Goal: Information Seeking & Learning: Learn about a topic

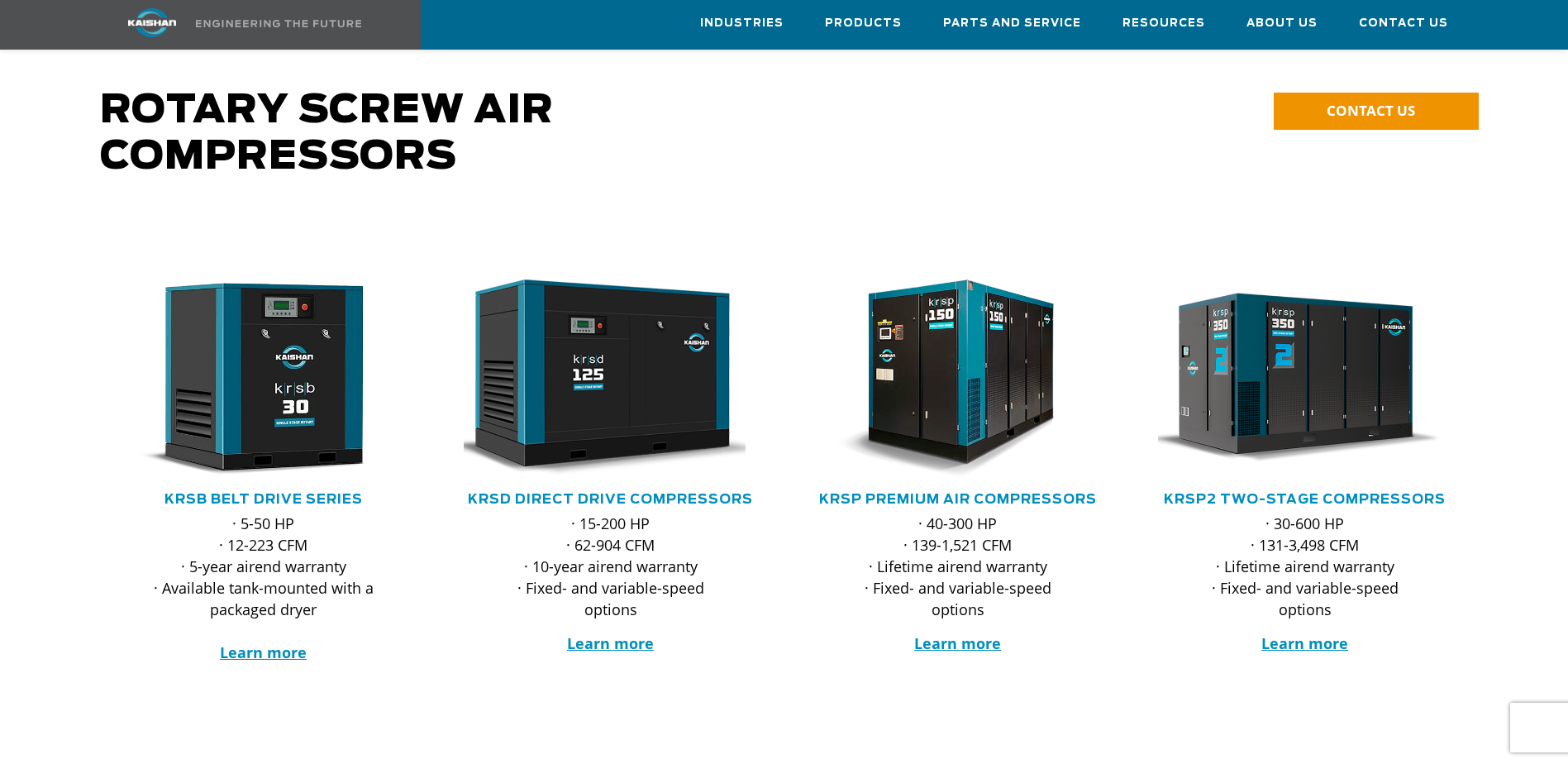
scroll to position [83, 0]
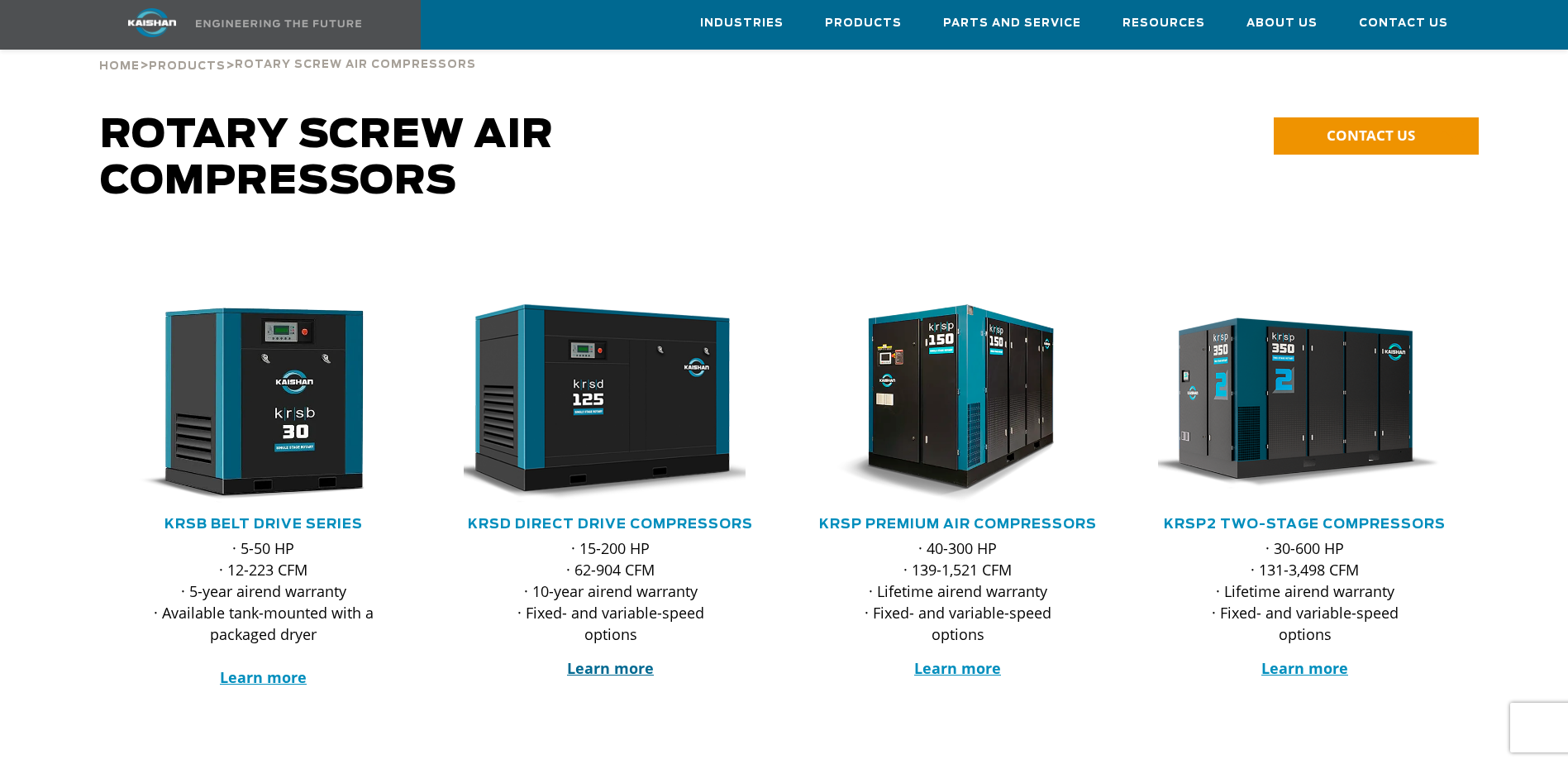
click at [600, 659] on strong "Learn more" at bounding box center [610, 669] width 87 height 20
click at [615, 517] on link "KRSD Direct Drive Compressors" at bounding box center [610, 524] width 285 height 13
click at [954, 659] on strong "Learn more" at bounding box center [957, 669] width 87 height 20
click at [1309, 659] on strong "Learn more" at bounding box center [1304, 669] width 87 height 20
click at [1305, 659] on strong "Learn more" at bounding box center [1304, 669] width 87 height 20
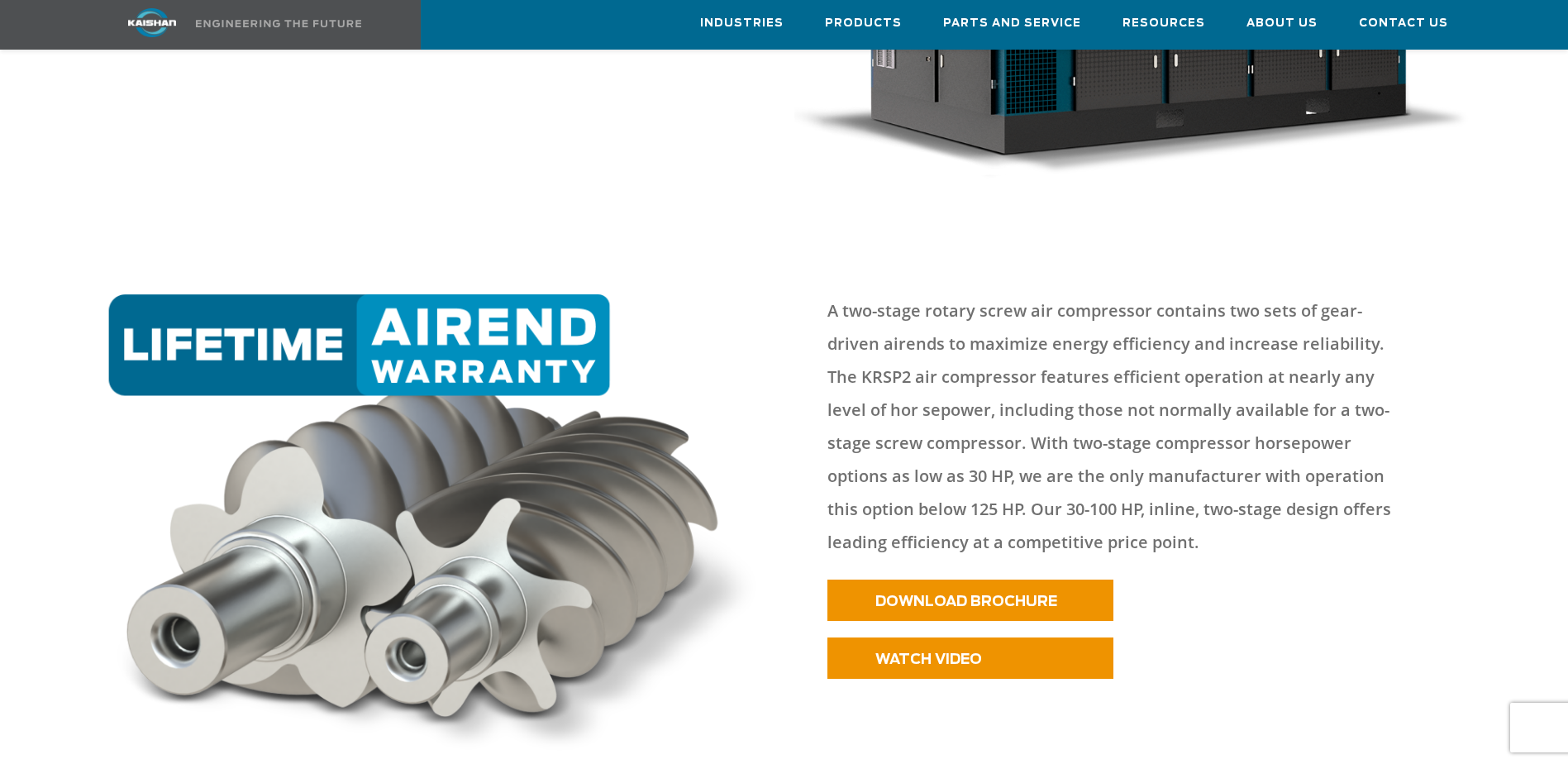
scroll to position [579, 0]
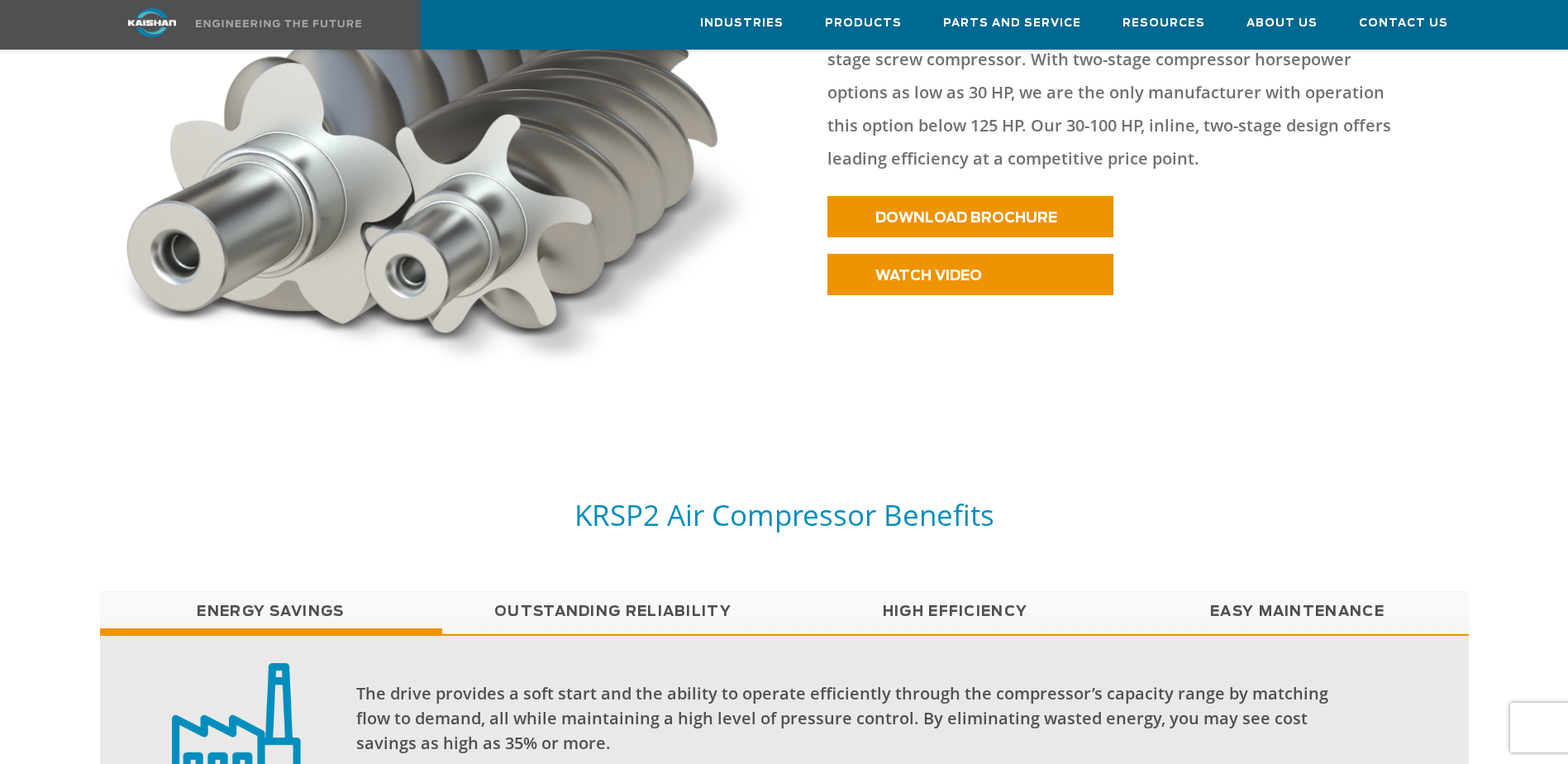
scroll to position [993, 0]
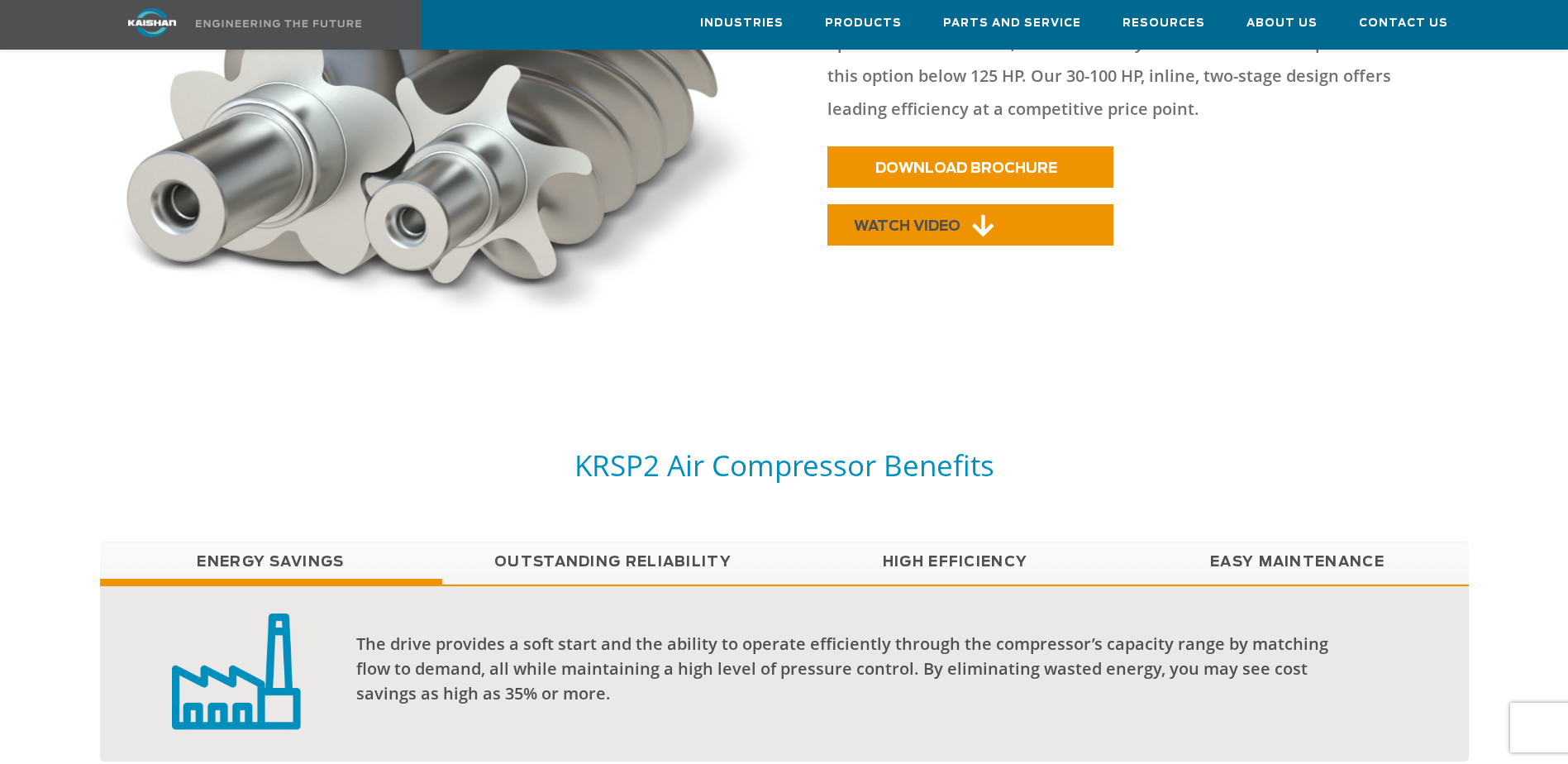
click at [959, 220] on span "WATCH VIDEO" at bounding box center [907, 227] width 107 height 14
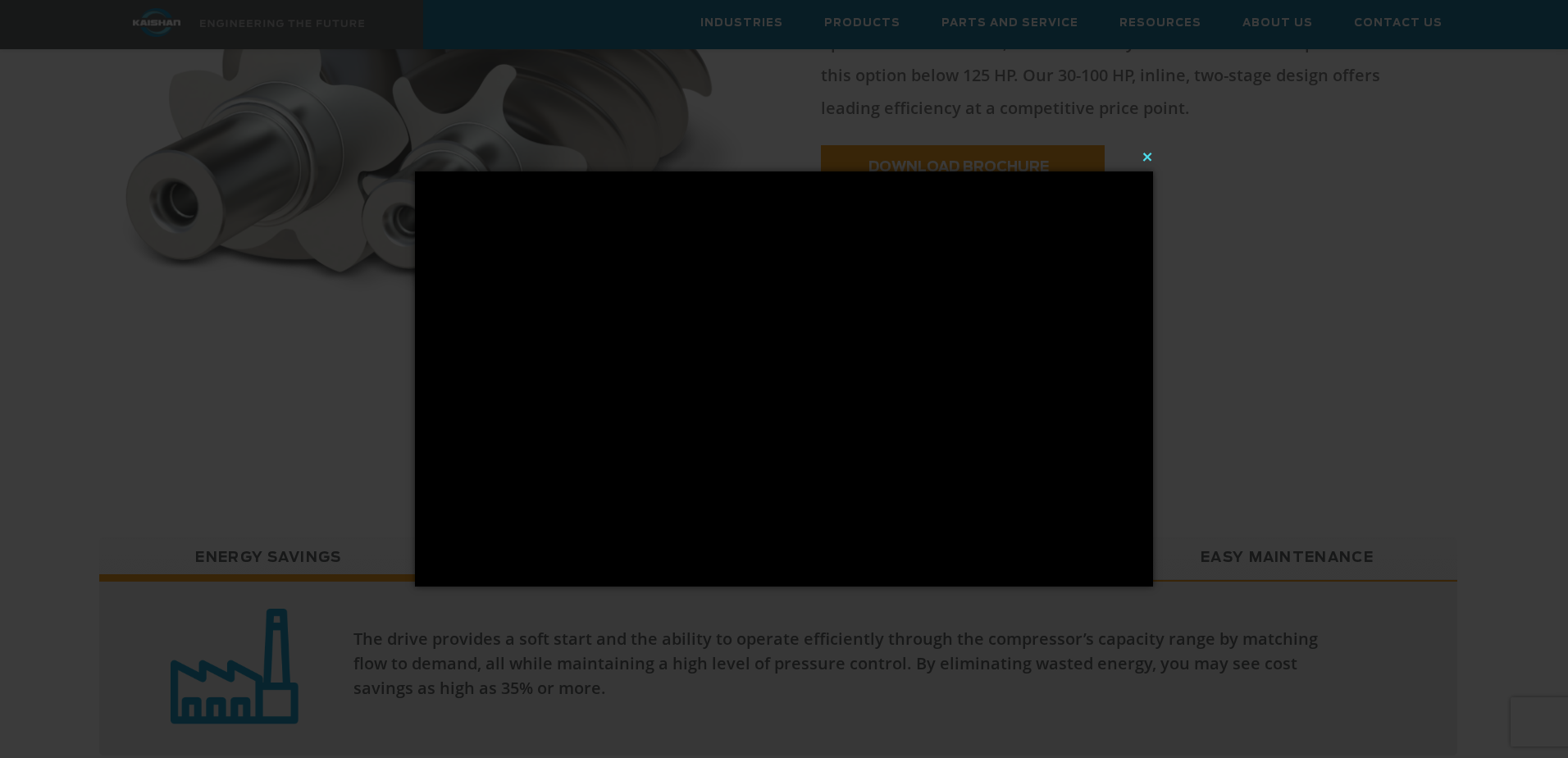
click at [1148, 157] on button "×" at bounding box center [789, 156] width 738 height 36
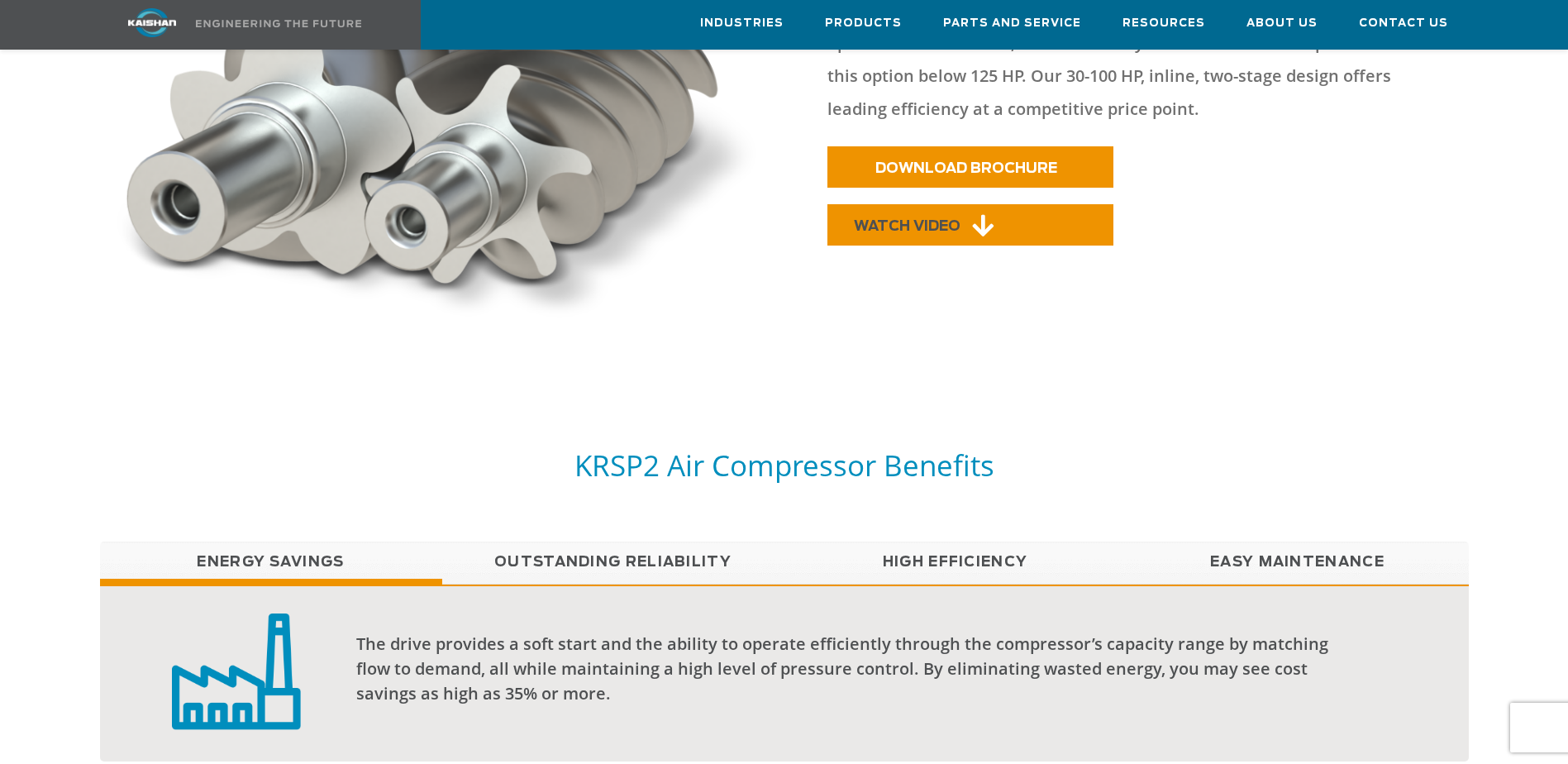
click at [956, 220] on span "WATCH VIDEO" at bounding box center [907, 227] width 107 height 14
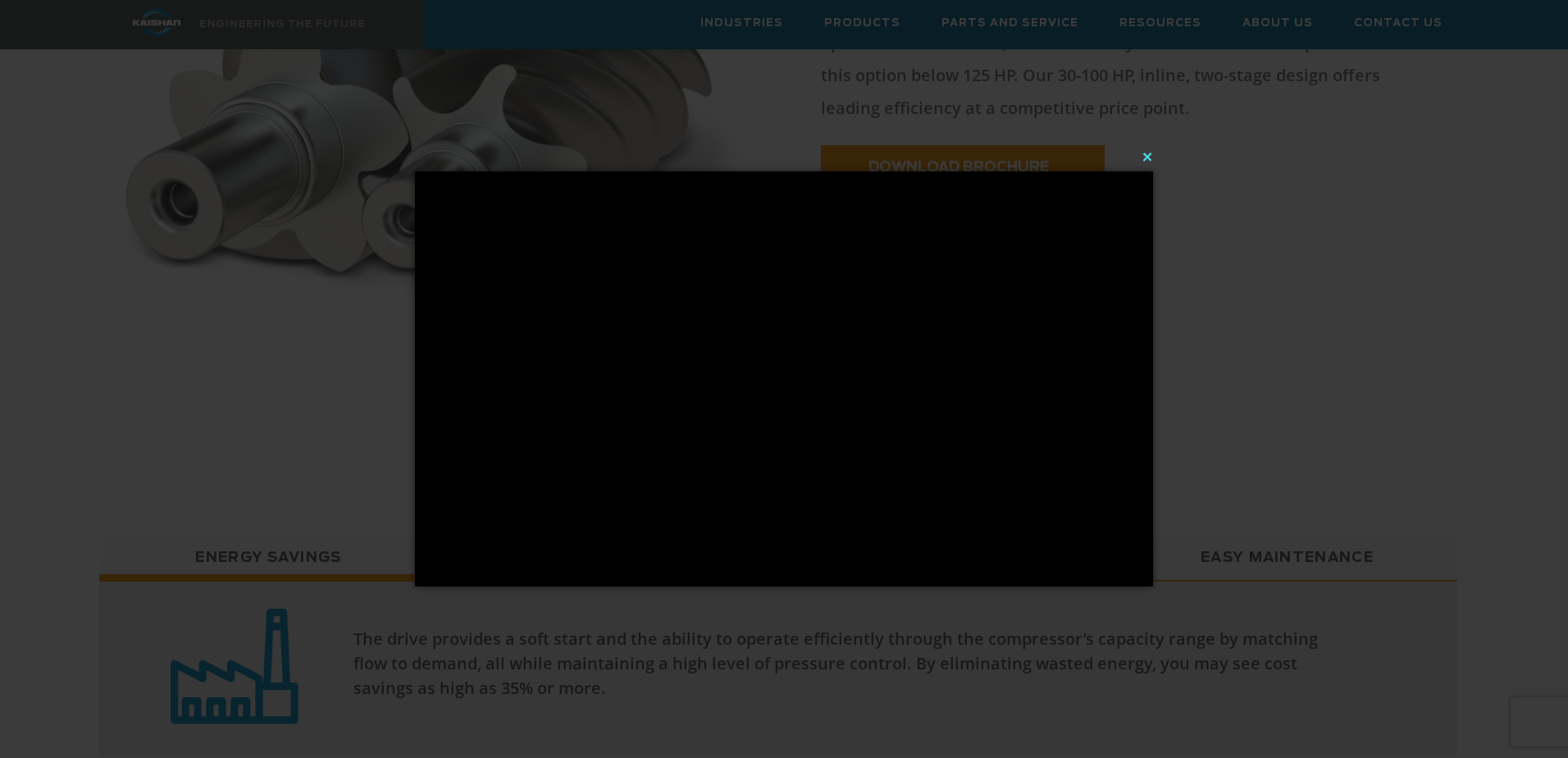
click at [1151, 151] on button "×" at bounding box center [789, 156] width 738 height 36
